Goal: Find contact information: Find contact information

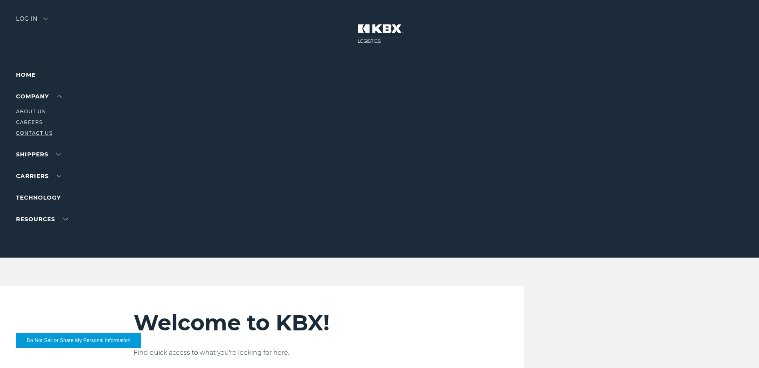
click at [35, 132] on link "Contact Us" at bounding box center [34, 133] width 36 height 6
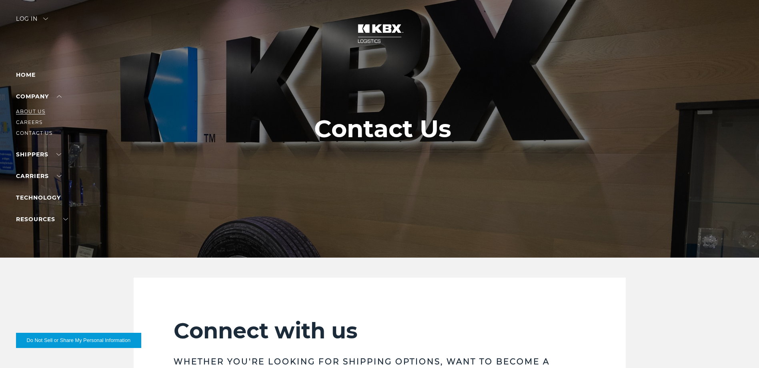
click at [40, 111] on link "About Us" at bounding box center [30, 111] width 29 height 6
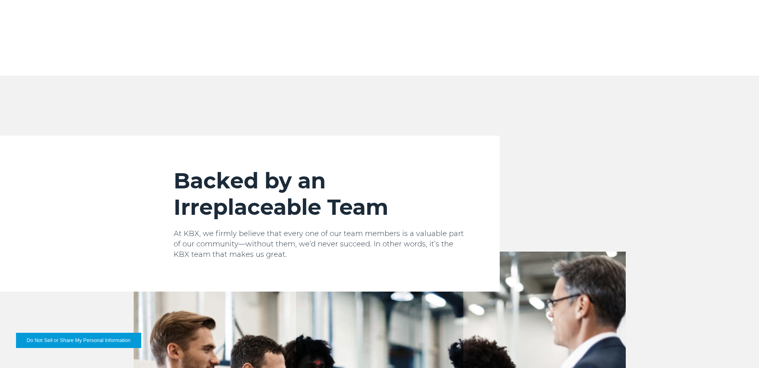
scroll to position [674, 0]
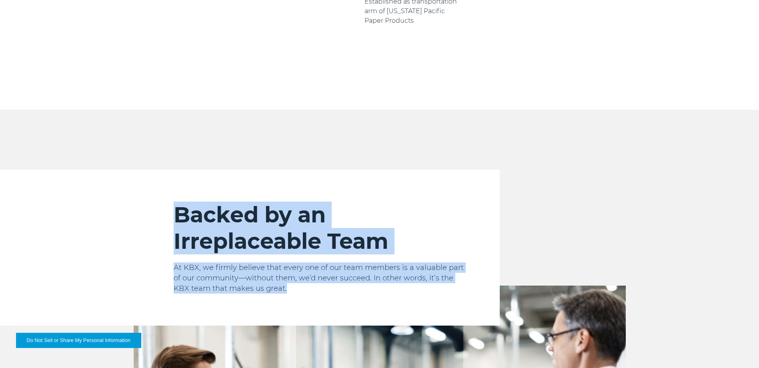
drag, startPoint x: 231, startPoint y: 262, endPoint x: 153, endPoint y: 173, distance: 118.2
click at [153, 173] on div "Backed by an Irreplaceable Team At KBX, we firmly believe that every one of our…" at bounding box center [317, 248] width 366 height 156
click at [414, 175] on div "Backed by an Irreplaceable Team At KBX, we firmly believe that every one of our…" at bounding box center [317, 248] width 366 height 156
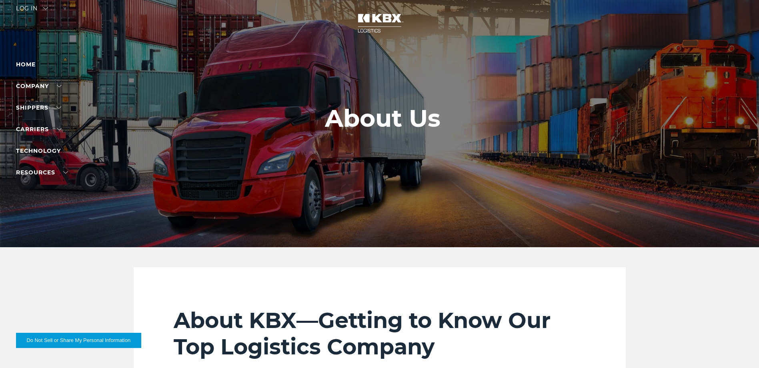
scroll to position [0, 0]
